Goal: Information Seeking & Learning: Find specific fact

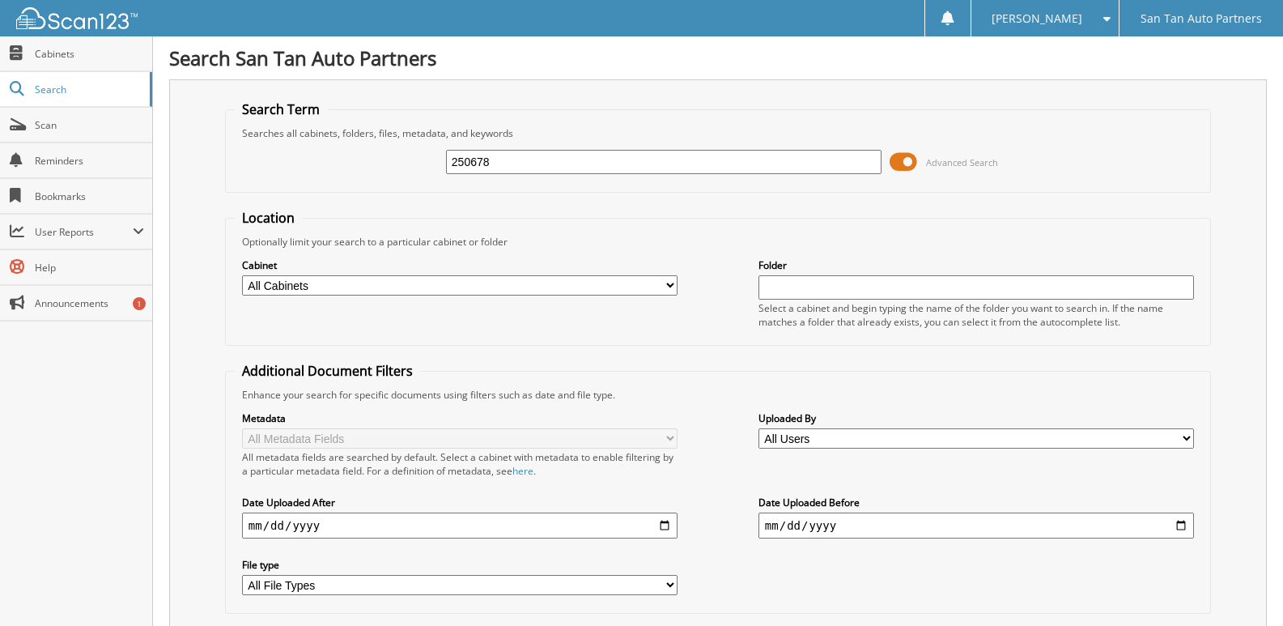
type input "250678"
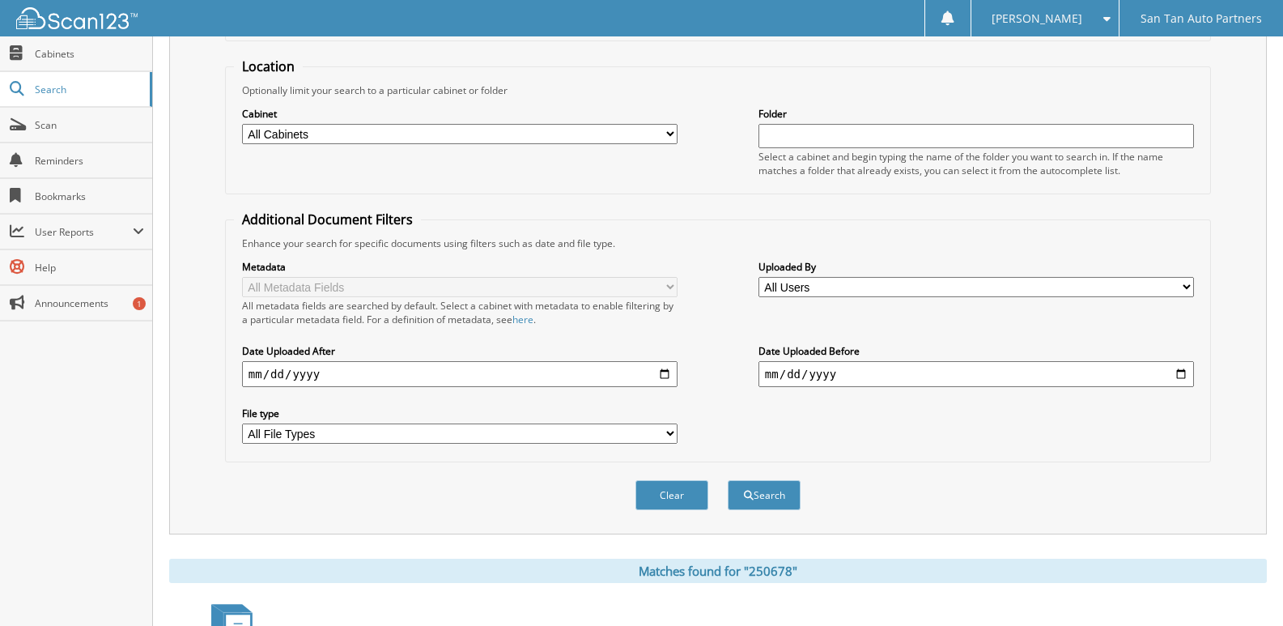
scroll to position [279, 0]
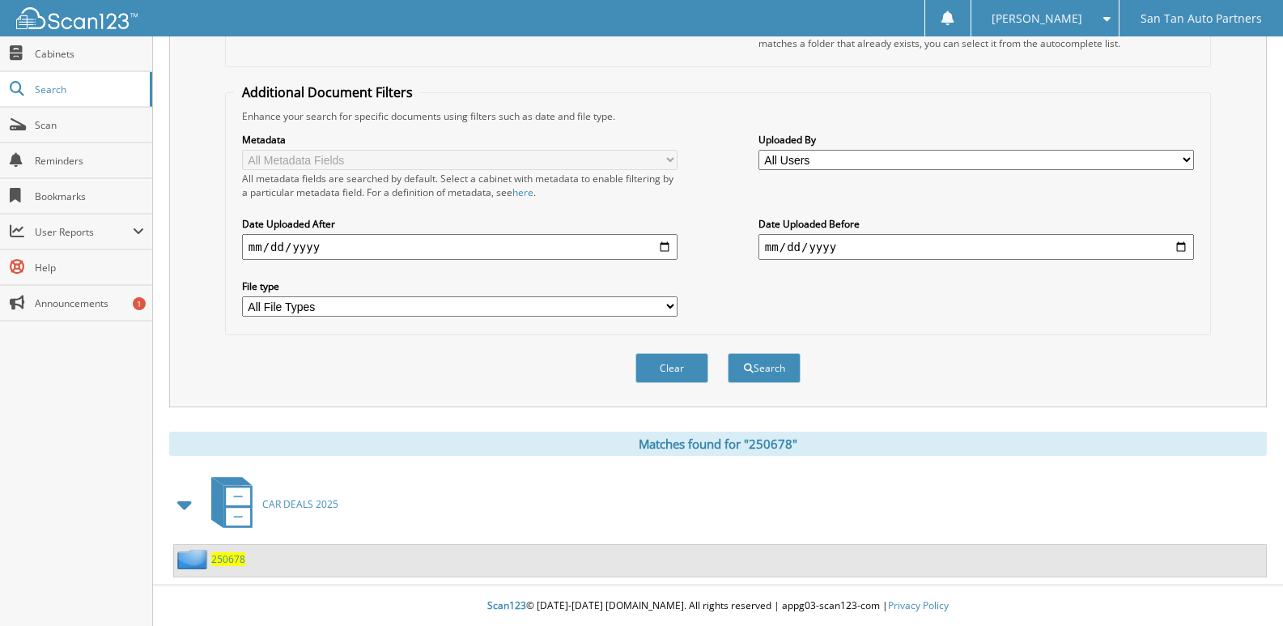
click at [229, 564] on span "250678" at bounding box center [228, 559] width 34 height 14
